Goal: Task Accomplishment & Management: Manage account settings

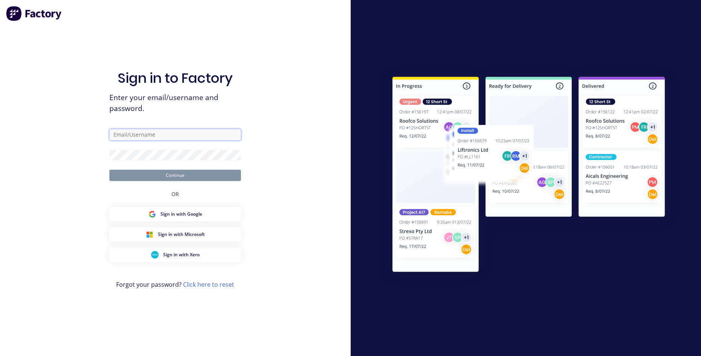
type input "[EMAIL_ADDRESS][DOMAIN_NAME]"
click at [178, 171] on button "Continue" at bounding box center [175, 175] width 132 height 11
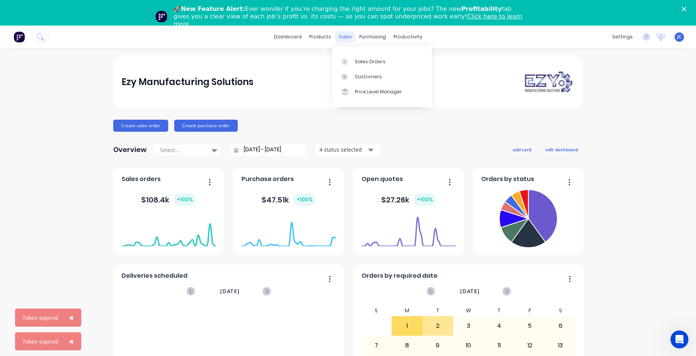
click at [346, 36] on div "sales" at bounding box center [345, 36] width 21 height 11
click at [352, 56] on link "Sales Orders" at bounding box center [382, 61] width 100 height 15
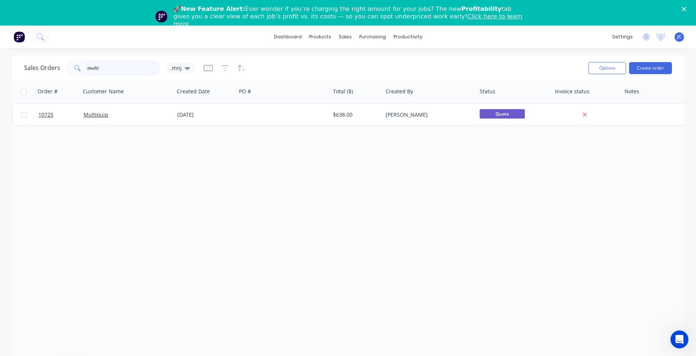
click at [114, 72] on input "multi" at bounding box center [123, 68] width 73 height 15
type input "m"
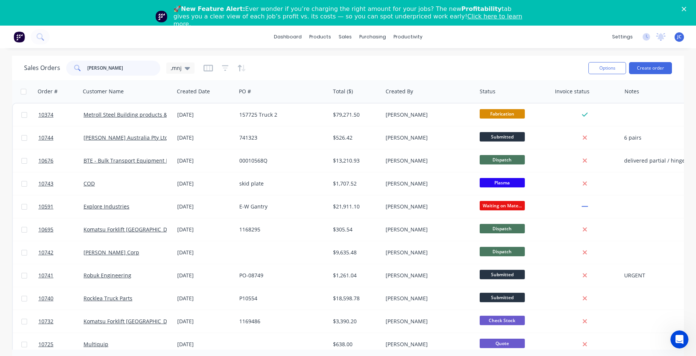
type input "[PERSON_NAME]"
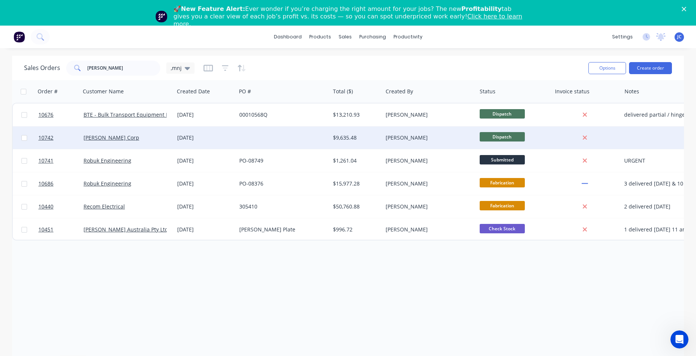
click at [271, 141] on div at bounding box center [283, 137] width 94 height 23
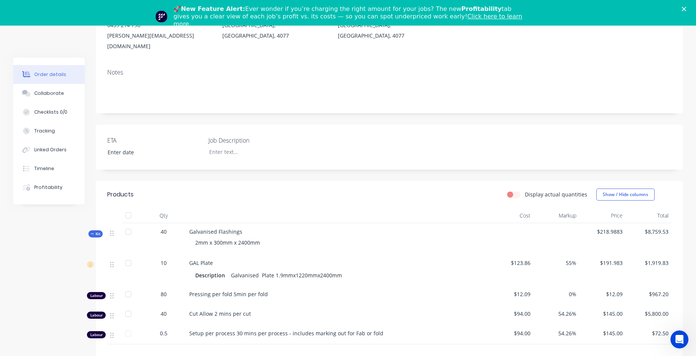
scroll to position [150, 0]
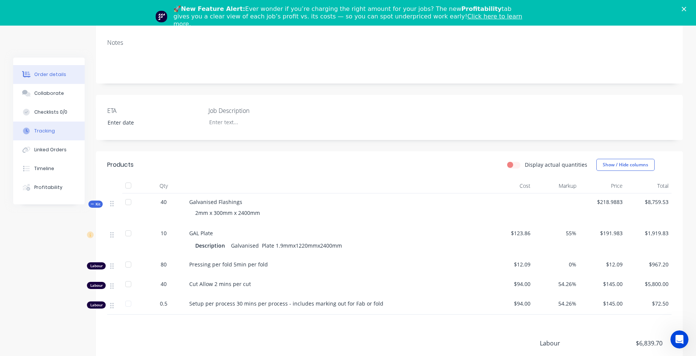
click at [45, 133] on div "Tracking" at bounding box center [44, 130] width 21 height 7
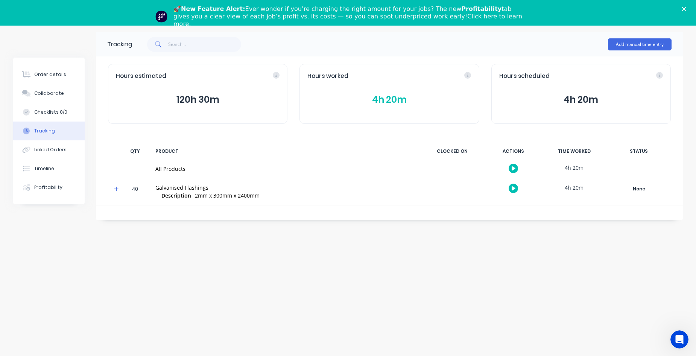
click at [374, 96] on button "4h 20m" at bounding box center [389, 100] width 164 height 14
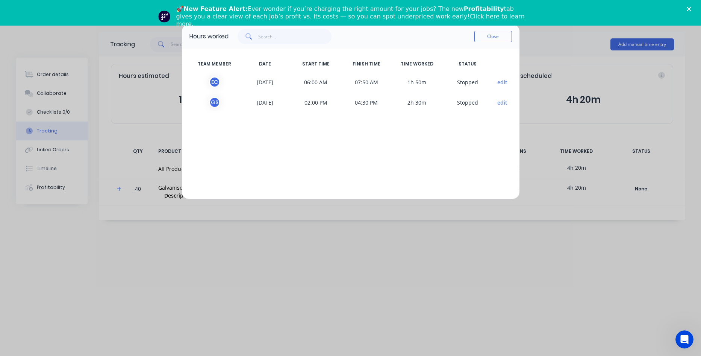
click at [564, 139] on div "Hours worked Close TEAM MEMBER DATE START TIME FINISH TIME TIME WORKED STATUS E…" at bounding box center [350, 178] width 701 height 356
click at [500, 38] on button "Close" at bounding box center [494, 36] width 38 height 11
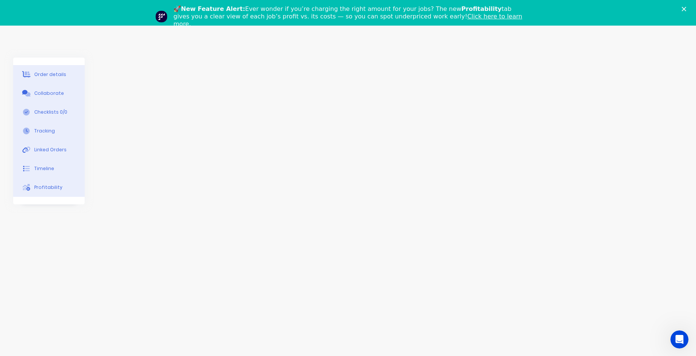
click at [685, 7] on div "🚀 New Feature Alert: Ever wonder if you’re charging the right amount for your j…" at bounding box center [348, 16] width 696 height 27
click at [686, 7] on icon "Close" at bounding box center [683, 9] width 5 height 5
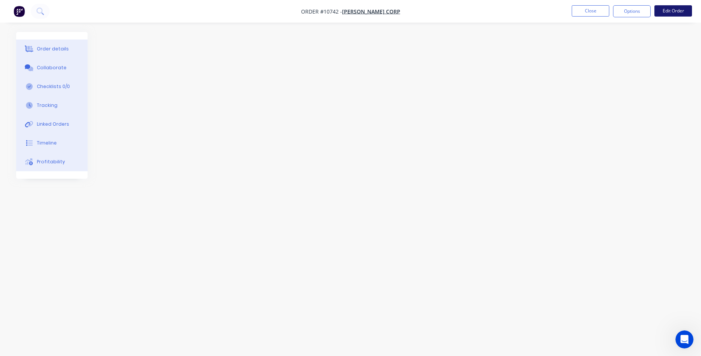
click at [670, 14] on button "Edit Order" at bounding box center [674, 10] width 38 height 11
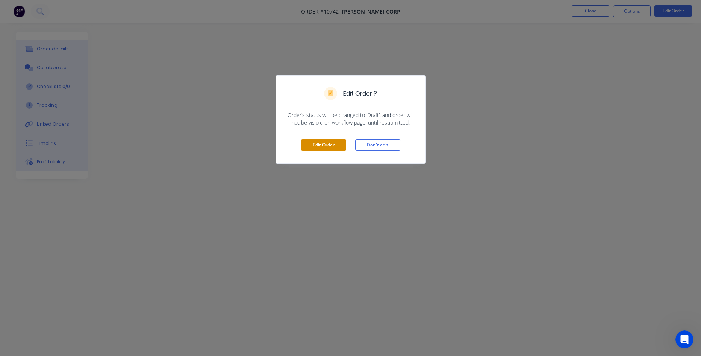
click at [327, 146] on button "Edit Order" at bounding box center [323, 144] width 45 height 11
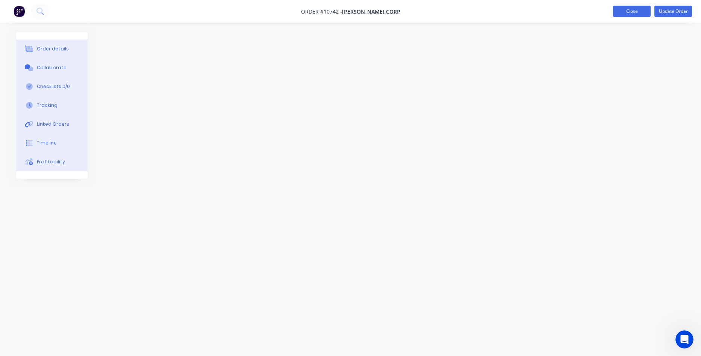
click at [627, 11] on button "Close" at bounding box center [632, 11] width 38 height 11
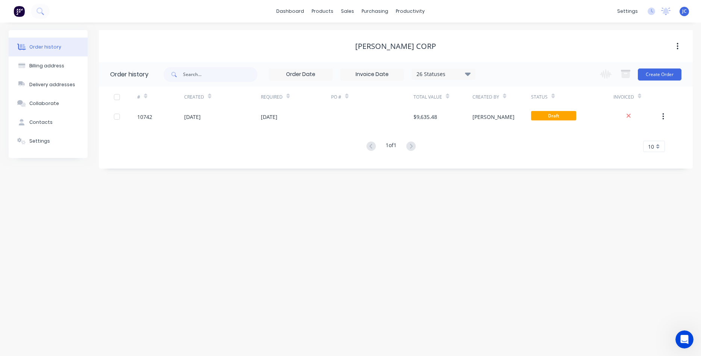
drag, startPoint x: 361, startPoint y: 229, endPoint x: 357, endPoint y: 226, distance: 5.3
click at [361, 229] on div "Order history Billing address Delivery addresses Collaborate Contacts Settings …" at bounding box center [350, 189] width 701 height 333
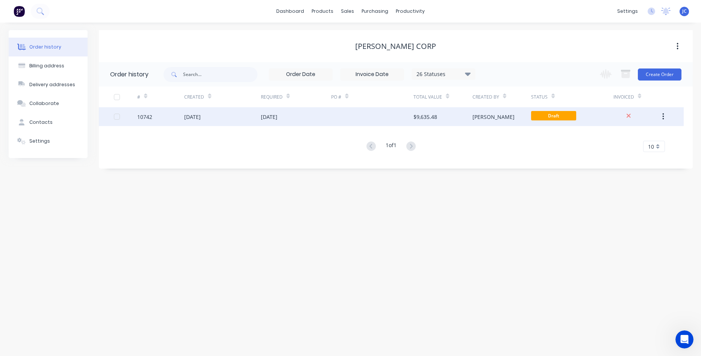
click at [222, 114] on div "[DATE]" at bounding box center [222, 116] width 76 height 19
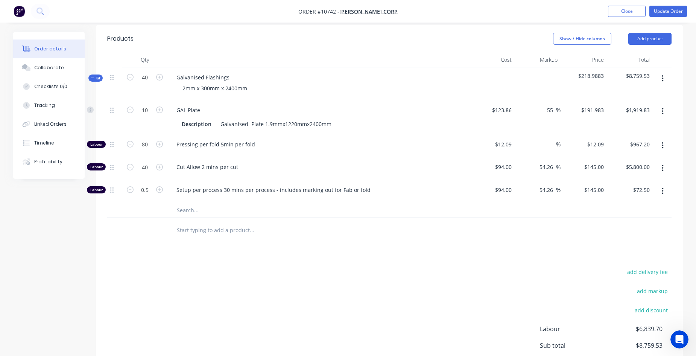
scroll to position [263, 0]
click at [158, 106] on icon "button" at bounding box center [159, 109] width 7 height 7
type input "11"
type input "$2,111.81"
click at [158, 106] on icon "button" at bounding box center [159, 109] width 7 height 7
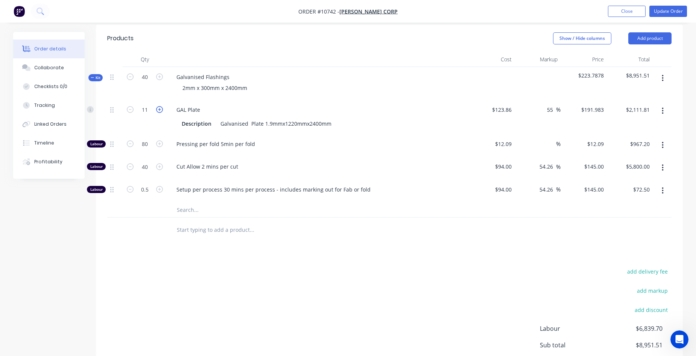
type input "12"
type input "$2,303.80"
click at [158, 106] on icon "button" at bounding box center [159, 109] width 7 height 7
type input "13"
type input "$2,495.78"
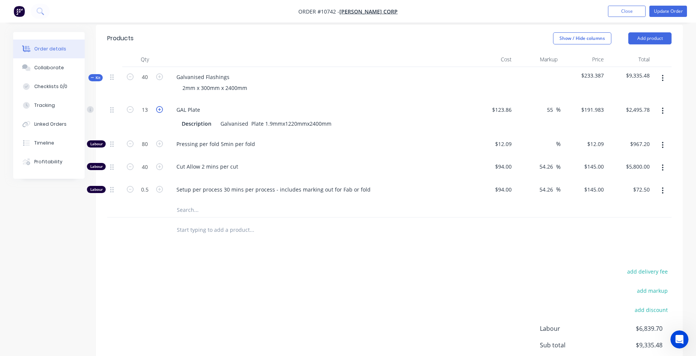
click at [158, 106] on icon "button" at bounding box center [159, 109] width 7 height 7
type input "14"
type input "$2,687.76"
click at [65, 123] on button "Linked Orders" at bounding box center [48, 124] width 71 height 19
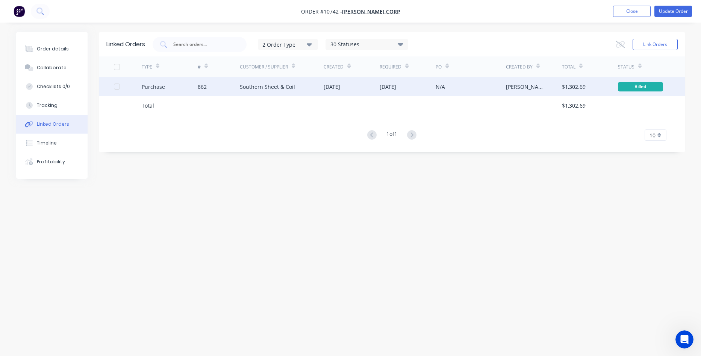
click at [310, 88] on div "Southern Sheet & Coil" at bounding box center [282, 86] width 84 height 19
click at [388, 91] on div "[DATE]" at bounding box center [408, 86] width 56 height 19
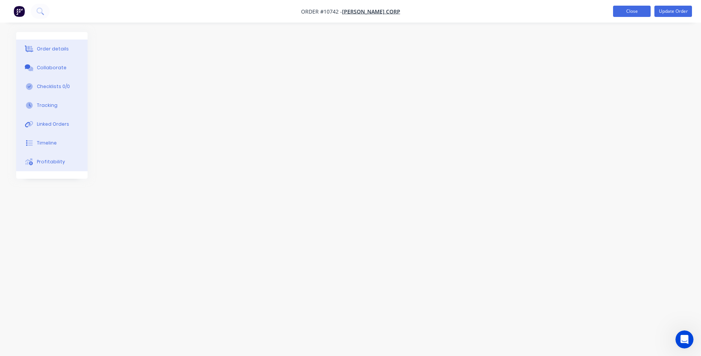
click at [632, 13] on button "Close" at bounding box center [632, 11] width 38 height 11
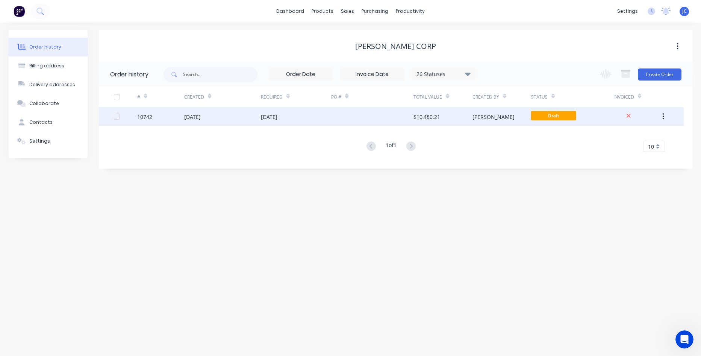
click at [278, 115] on div "[DATE]" at bounding box center [269, 117] width 17 height 8
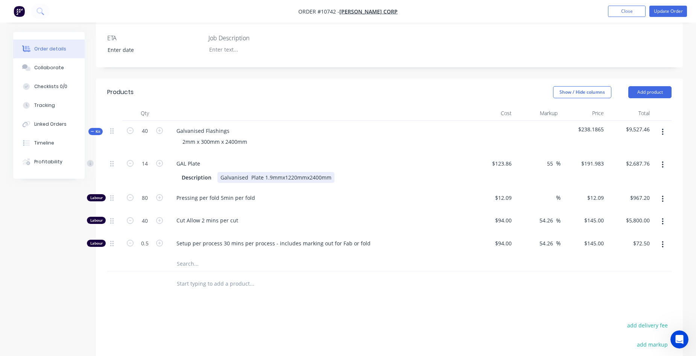
scroll to position [226, 0]
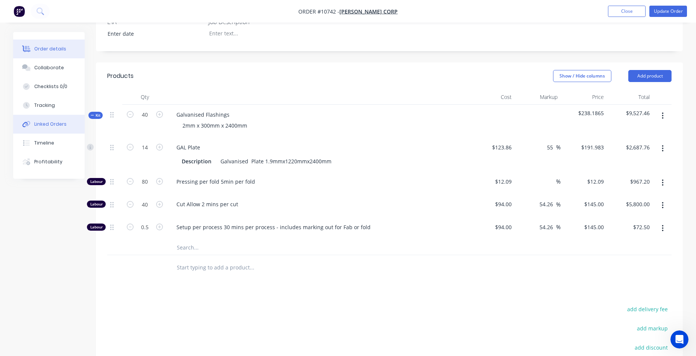
click at [41, 125] on div "Linked Orders" at bounding box center [50, 124] width 32 height 7
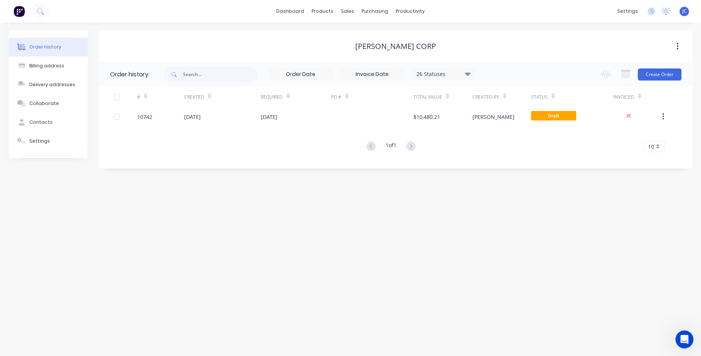
click at [304, 126] on div "# Created Required PO # Total Value Created By Status Invoiced 10742 [DATE] [DA…" at bounding box center [391, 118] width 585 height 65
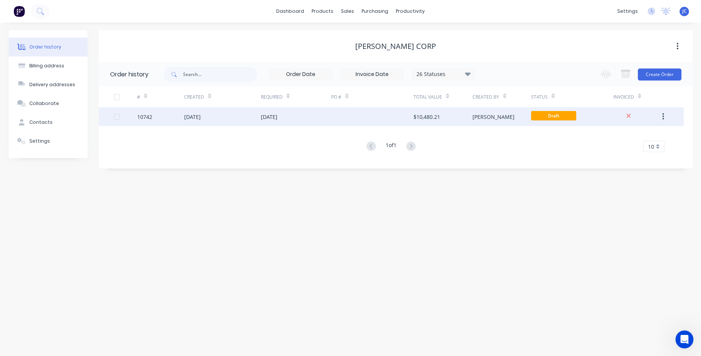
click at [302, 114] on div "[DATE]" at bounding box center [296, 116] width 71 height 19
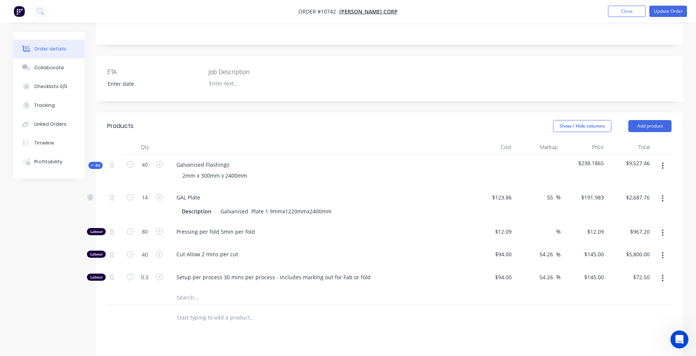
scroll to position [188, 0]
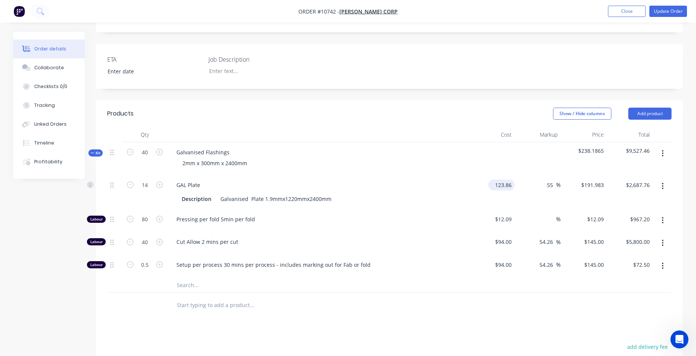
click at [501, 179] on input "123.86" at bounding box center [502, 184] width 23 height 11
type input "$84.59"
type input "$131.1145"
type input "$1,835.60"
click at [612, 175] on div "$1,835.60 $2,687.76" at bounding box center [630, 192] width 46 height 34
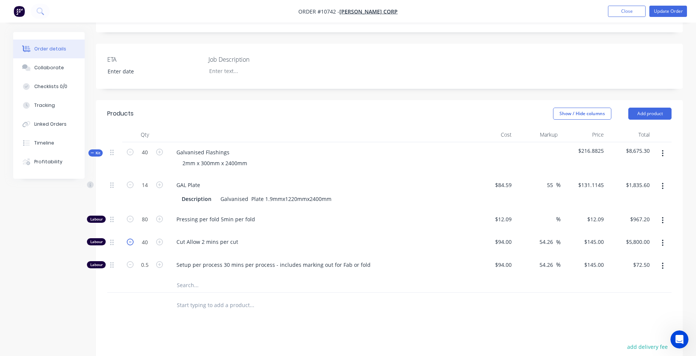
click at [128, 238] on icon "button" at bounding box center [130, 241] width 7 height 7
type input "39"
type input "$5,655.00"
click at [128, 238] on icon "button" at bounding box center [130, 241] width 7 height 7
type input "38"
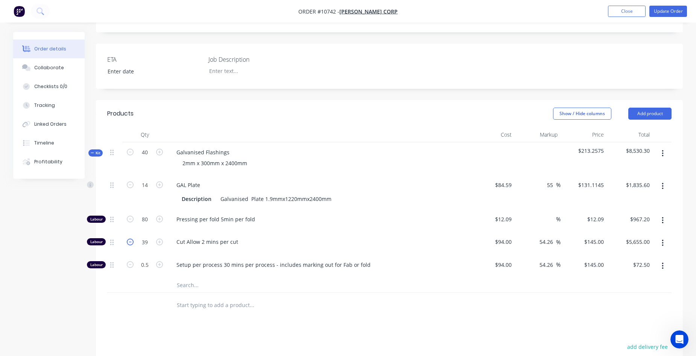
type input "$5,510.00"
click at [128, 238] on icon "button" at bounding box center [130, 241] width 7 height 7
type input "37"
type input "$5,365.00"
click at [128, 238] on icon "button" at bounding box center [130, 241] width 7 height 7
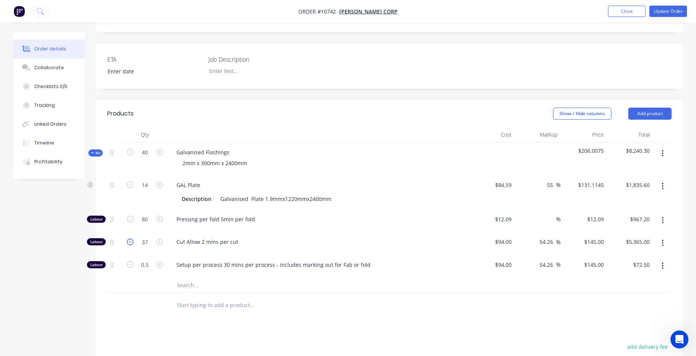
type input "36"
type input "$5,220.00"
click at [128, 238] on icon "button" at bounding box center [130, 241] width 7 height 7
type input "35"
type input "$5,075.00"
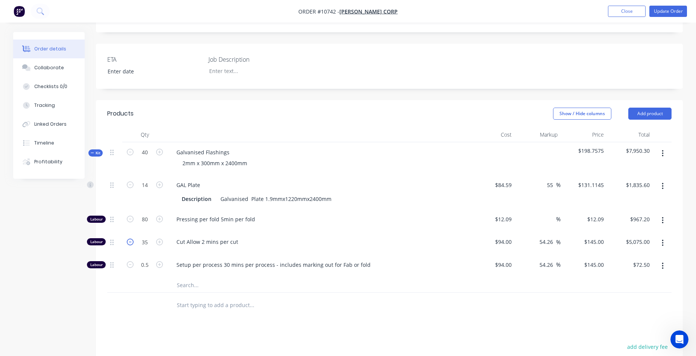
click at [128, 238] on icon "button" at bounding box center [130, 241] width 7 height 7
type input "34"
type input "$4,930.00"
click at [128, 238] on icon "button" at bounding box center [130, 241] width 7 height 7
type input "33"
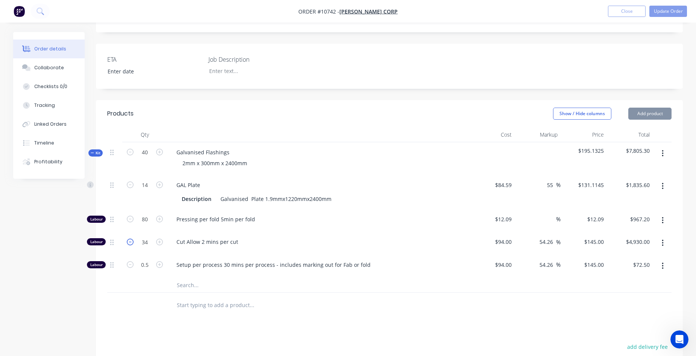
type input "$4,785.00"
click at [128, 238] on icon "button" at bounding box center [130, 241] width 7 height 7
type input "32"
type input "$4,640.00"
click at [128, 238] on icon "button" at bounding box center [130, 241] width 7 height 7
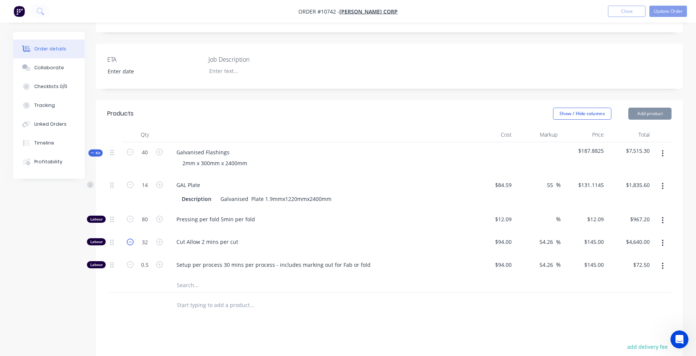
type input "31"
type input "$4,495.00"
click at [128, 238] on icon "button" at bounding box center [130, 241] width 7 height 7
type input "30"
type input "$4,350.00"
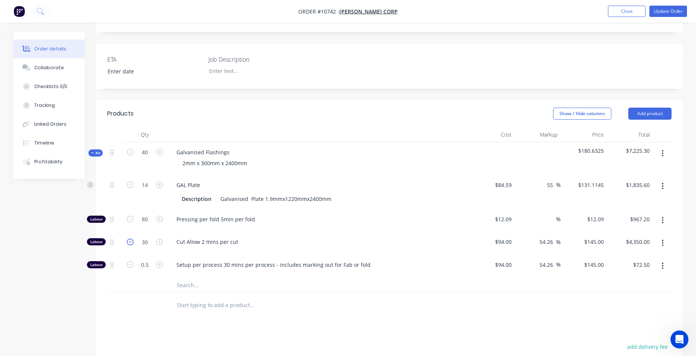
click at [128, 238] on icon "button" at bounding box center [130, 241] width 7 height 7
type input "29"
type input "$4,205.00"
click at [128, 238] on icon "button" at bounding box center [130, 241] width 7 height 7
type input "28"
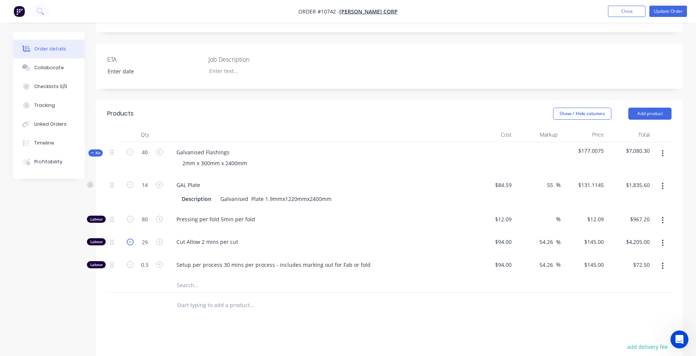
type input "$4,060.00"
click at [128, 238] on icon "button" at bounding box center [130, 241] width 7 height 7
type input "27"
type input "$3,915.00"
click at [128, 238] on icon "button" at bounding box center [130, 241] width 7 height 7
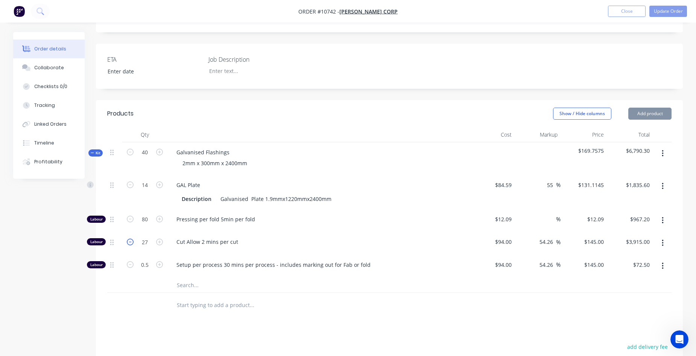
type input "26"
type input "$3,770.00"
click at [128, 238] on icon "button" at bounding box center [130, 241] width 7 height 7
type input "25"
type input "$3,625.00"
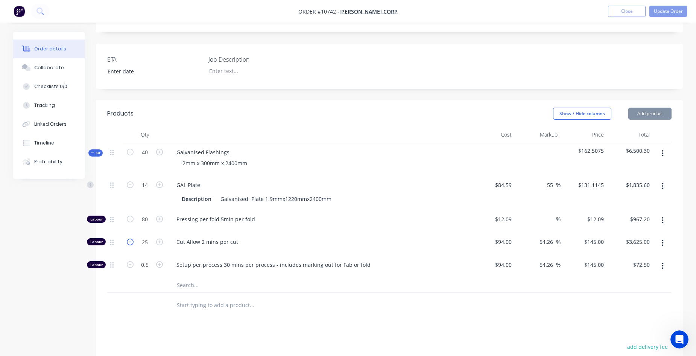
click at [128, 238] on icon "button" at bounding box center [130, 241] width 7 height 7
type input "24"
type input "$3,480.00"
click at [128, 238] on icon "button" at bounding box center [130, 241] width 7 height 7
type input "23"
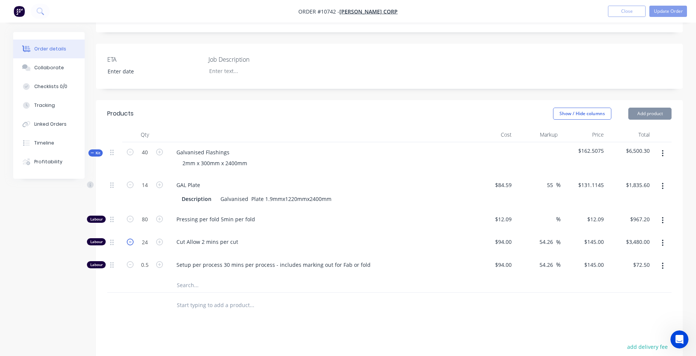
type input "$3,335.00"
click at [128, 238] on icon "button" at bounding box center [130, 241] width 7 height 7
type input "22"
type input "$3,190.00"
click at [128, 238] on icon "button" at bounding box center [130, 241] width 7 height 7
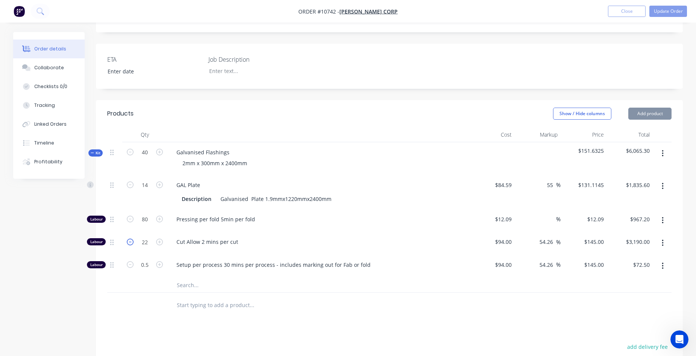
type input "21"
type input "$3,045.00"
click at [128, 238] on icon "button" at bounding box center [130, 241] width 7 height 7
type input "20"
type input "$2,900.00"
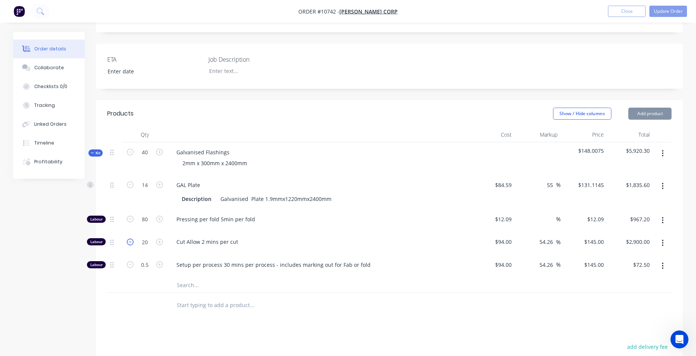
click at [128, 238] on icon "button" at bounding box center [130, 241] width 7 height 7
type input "19"
type input "$2,755.00"
click at [128, 238] on icon "button" at bounding box center [130, 241] width 7 height 7
type input "18"
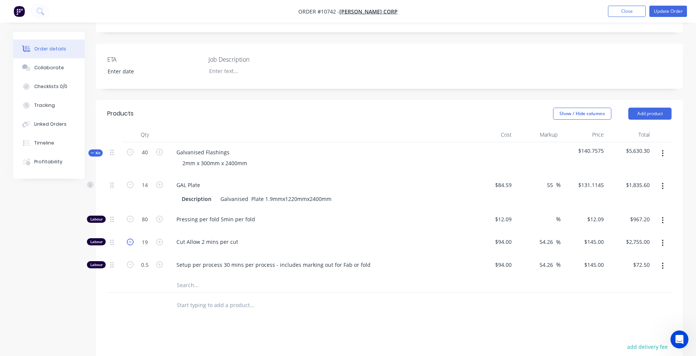
type input "$2,610.00"
click at [128, 238] on icon "button" at bounding box center [130, 241] width 7 height 7
type input "17"
type input "$2,465.00"
click at [128, 238] on icon "button" at bounding box center [130, 241] width 7 height 7
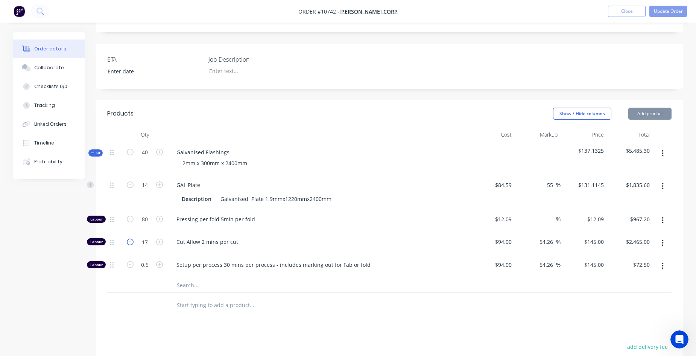
type input "16"
type input "$2,320.00"
click at [128, 238] on icon "button" at bounding box center [130, 241] width 7 height 7
type input "15"
type input "$2,175.00"
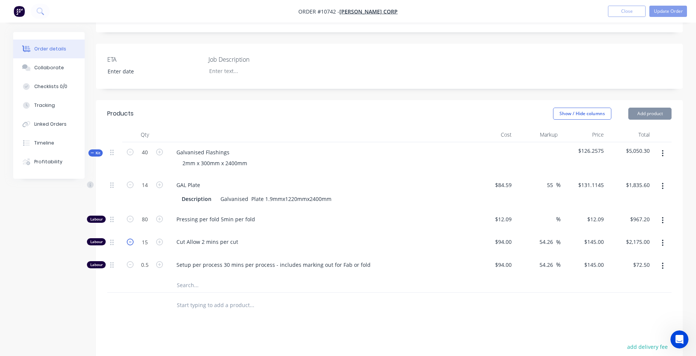
click at [128, 238] on icon "button" at bounding box center [130, 241] width 7 height 7
type input "14"
type input "$2,030.00"
click at [128, 238] on icon "button" at bounding box center [130, 241] width 7 height 7
type input "13"
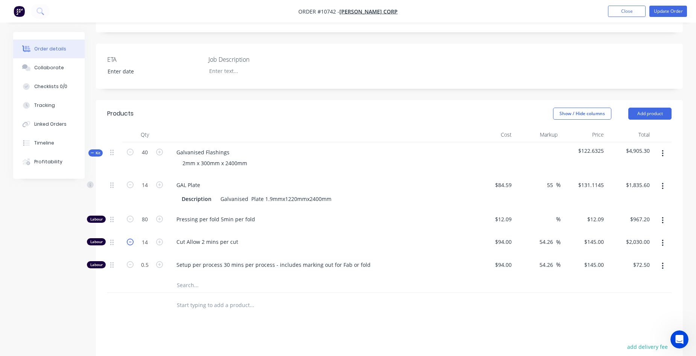
type input "$1,885.00"
click at [128, 238] on icon "button" at bounding box center [130, 241] width 7 height 7
type input "12"
type input "$1,740.00"
click at [128, 238] on icon "button" at bounding box center [130, 241] width 7 height 7
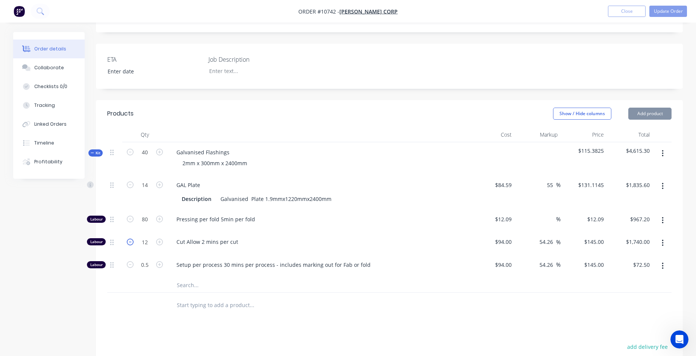
type input "11"
type input "$1,595.00"
click at [128, 238] on icon "button" at bounding box center [130, 241] width 7 height 7
type input "10"
type input "$1,450.00"
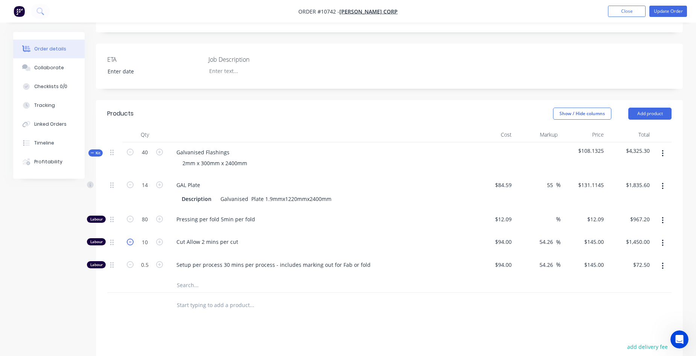
click at [128, 238] on icon "button" at bounding box center [130, 241] width 7 height 7
type input "9"
type input "$1,305.00"
click at [128, 238] on icon "button" at bounding box center [130, 241] width 7 height 7
type input "8"
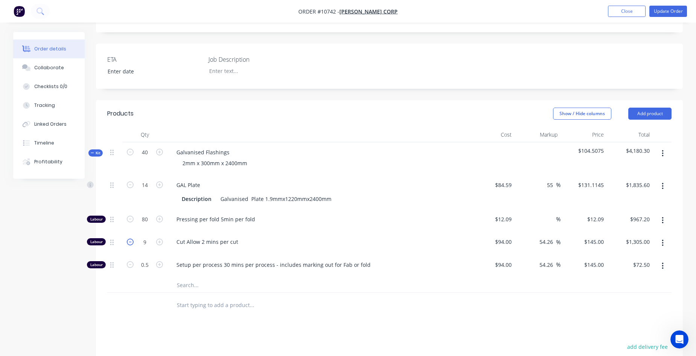
type input "$1,160.00"
click at [128, 238] on icon "button" at bounding box center [130, 241] width 7 height 7
type input "7"
type input "$1,015.00"
click at [128, 238] on icon "button" at bounding box center [130, 241] width 7 height 7
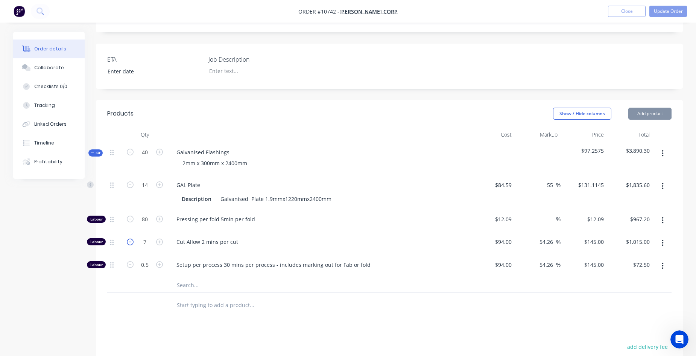
type input "6"
type input "$870.00"
click at [128, 238] on icon "button" at bounding box center [130, 241] width 7 height 7
type input "5"
type input "$725.00"
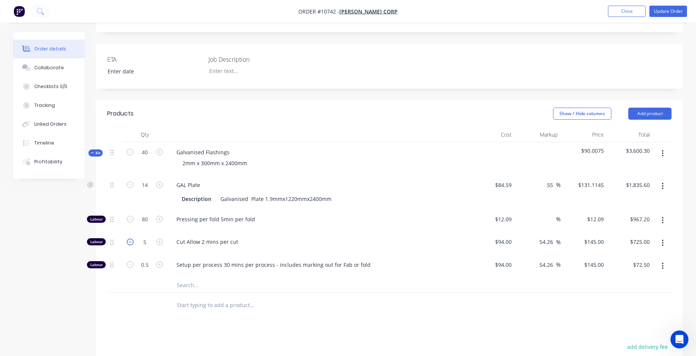
click at [128, 238] on icon "button" at bounding box center [130, 241] width 7 height 7
type input "4"
type input "$580.00"
